Goal: Feedback & Contribution: Leave review/rating

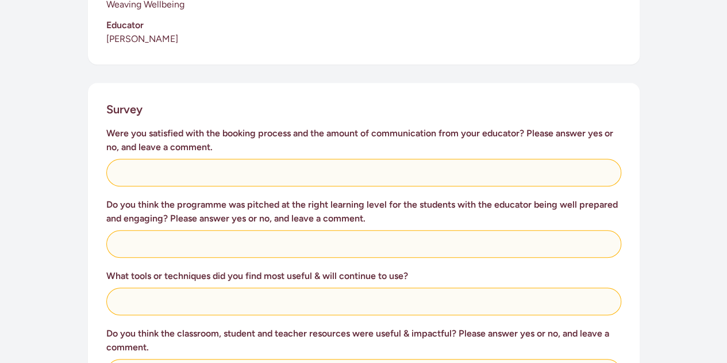
scroll to position [400, 0]
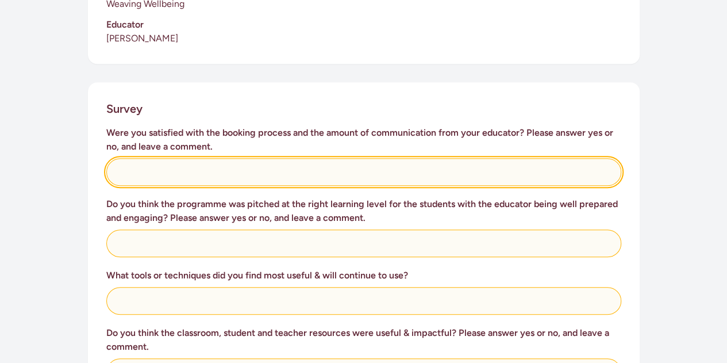
click at [228, 172] on input "text" at bounding box center [363, 172] width 515 height 28
type input "Yes"
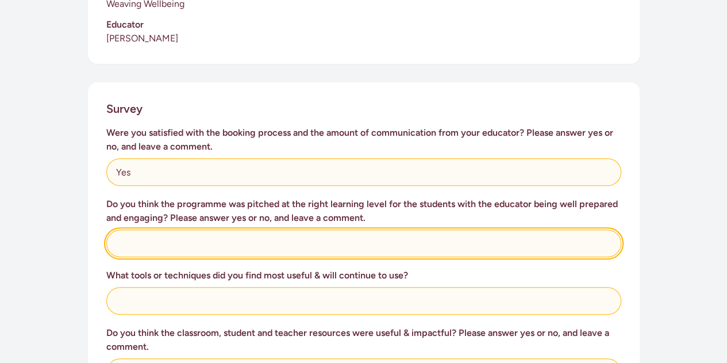
click at [222, 242] on input "text" at bounding box center [363, 243] width 515 height 28
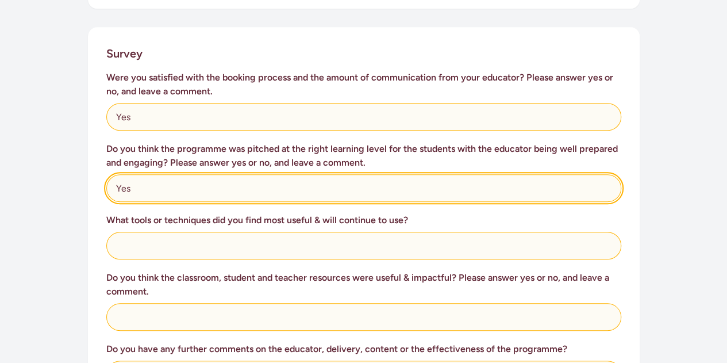
type input "Yes"
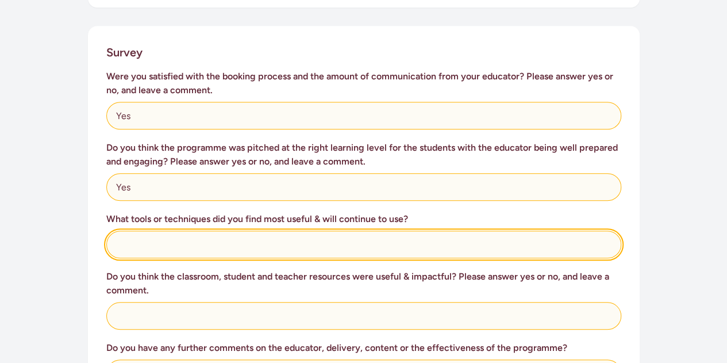
click at [222, 241] on input "text" at bounding box center [363, 244] width 515 height 28
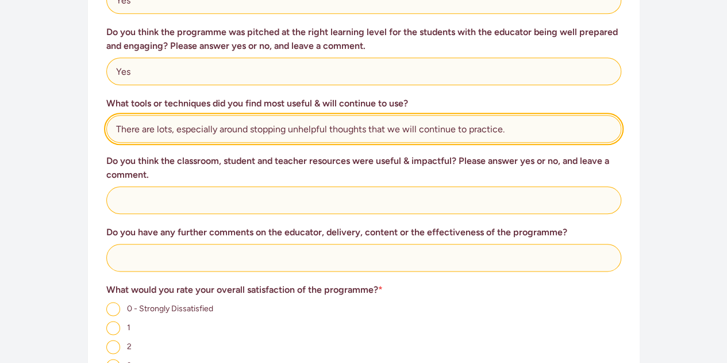
scroll to position [572, 0]
type input "There are lots, especially around stopping unhelpful thoughts that we will cont…"
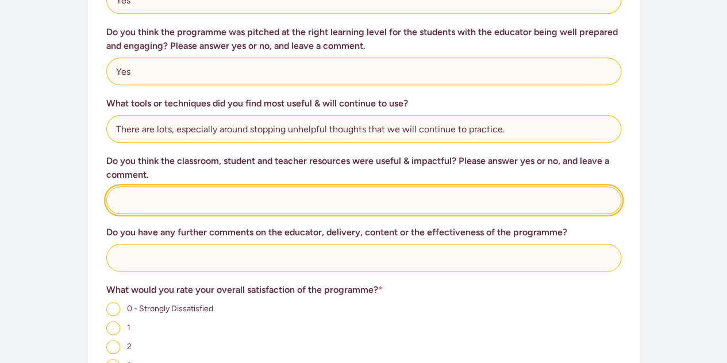
click at [252, 208] on input "text" at bounding box center [363, 200] width 515 height 28
type input "Yes"
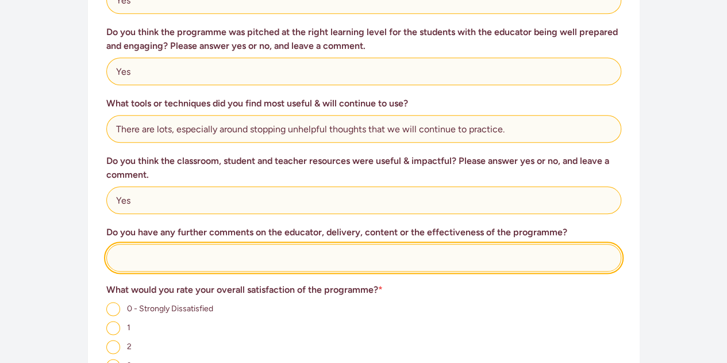
click at [341, 268] on input "text" at bounding box center [363, 258] width 515 height 28
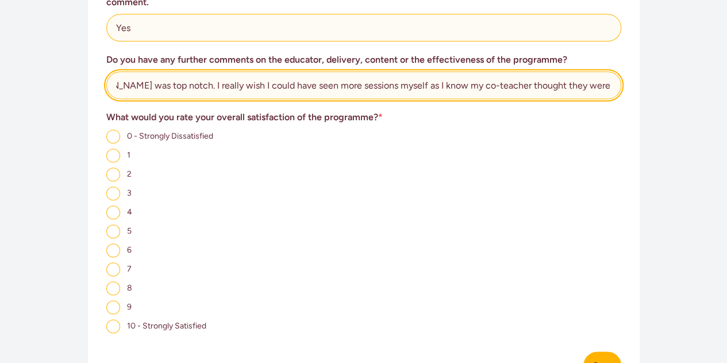
scroll to position [745, 0]
type input "My communication with [PERSON_NAME] was top notch. I really wish I could have s…"
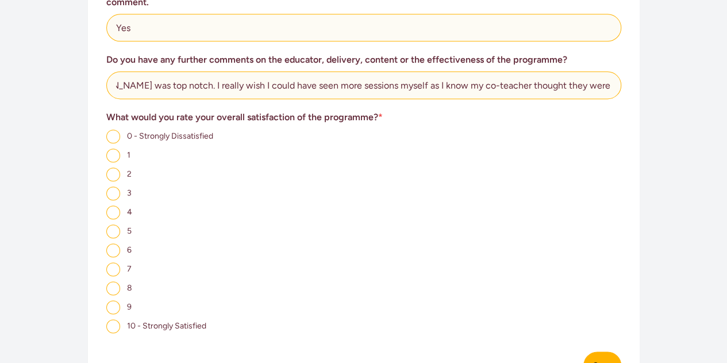
scroll to position [0, 0]
click at [111, 325] on input "10 - Strongly Satisfied" at bounding box center [113, 326] width 14 height 14
radio input "true"
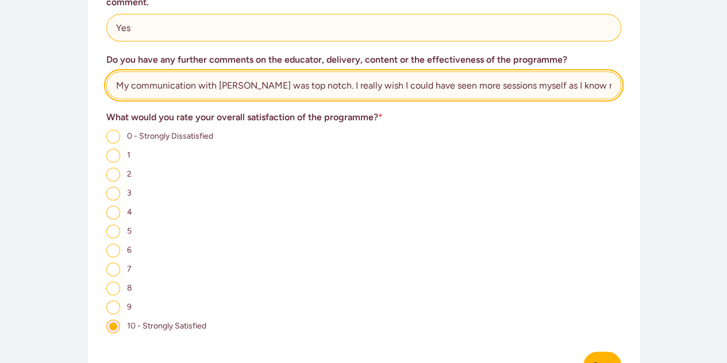
click at [602, 87] on input "My communication with [PERSON_NAME] was top notch. I really wish I could have s…" at bounding box center [363, 85] width 515 height 28
type input "My communication with [PERSON_NAME] was top notch. I really wish I could have s…"
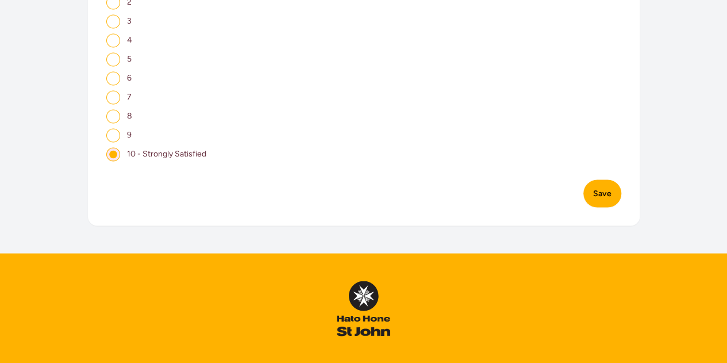
scroll to position [917, 0]
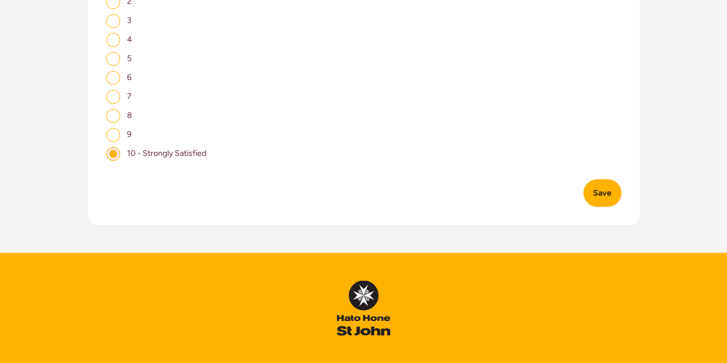
click at [603, 195] on button "Save" at bounding box center [602, 193] width 38 height 28
